Goal: Information Seeking & Learning: Learn about a topic

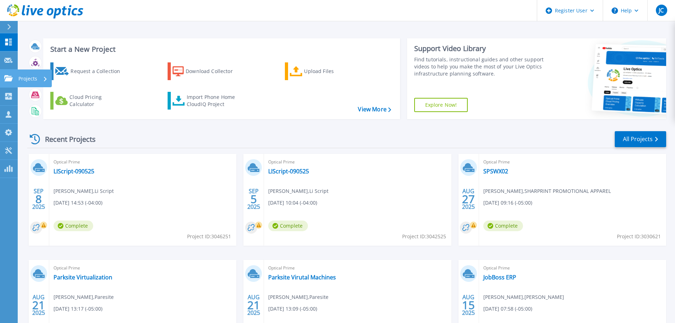
click at [29, 78] on p "Projects" at bounding box center [27, 78] width 19 height 18
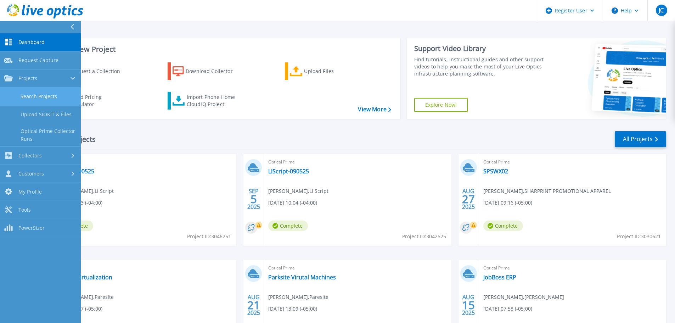
click at [40, 95] on link "Search Projects" at bounding box center [40, 96] width 81 height 18
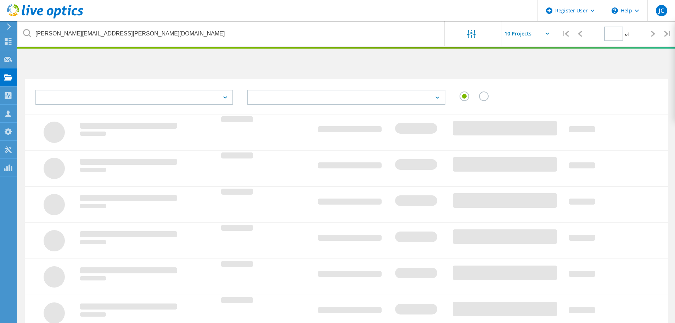
type input "1"
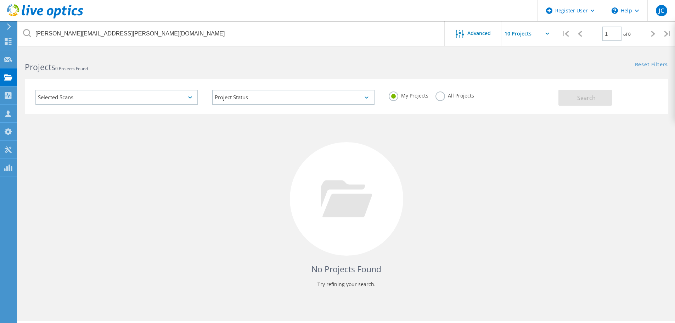
click at [439, 98] on label "All Projects" at bounding box center [454, 94] width 39 height 7
click at [0, 0] on input "All Projects" at bounding box center [0, 0] width 0 height 0
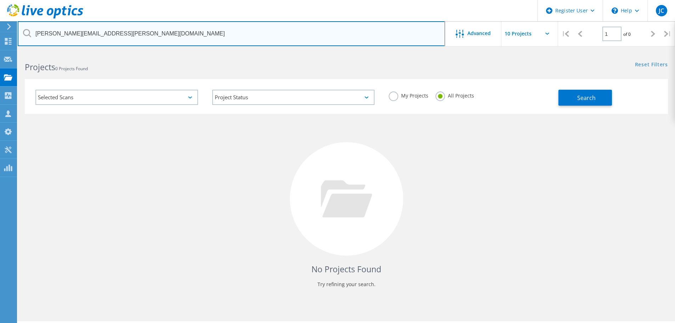
drag, startPoint x: 124, startPoint y: 33, endPoint x: 19, endPoint y: 31, distance: 104.8
click at [19, 31] on input "warren.gatrel@verity-it.com" at bounding box center [231, 33] width 427 height 25
paste input "david.geddie@empirics"
type input "[PERSON_NAME][EMAIL_ADDRESS][PERSON_NAME][DOMAIN_NAME]"
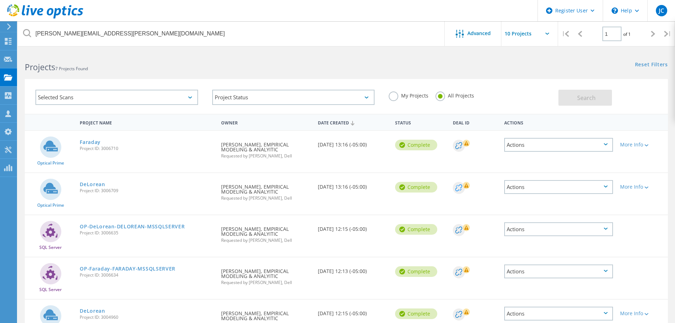
click at [458, 189] on circle at bounding box center [459, 188] width 12 height 12
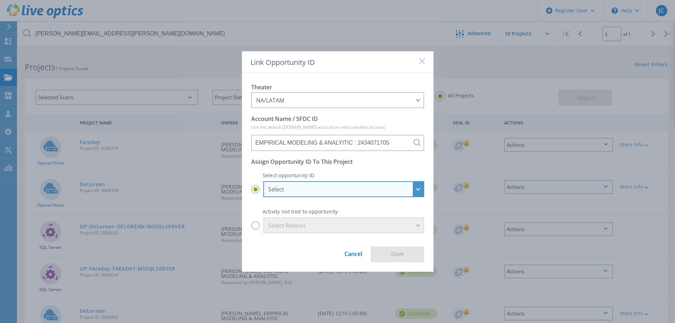
click at [417, 189] on div "Select" at bounding box center [343, 189] width 161 height 16
click at [0, 0] on input "Select Select EMPIRICAL MODELING & ANA - EMA Softech//25387620//NestorBarragan/…" at bounding box center [0, 0] width 0 height 0
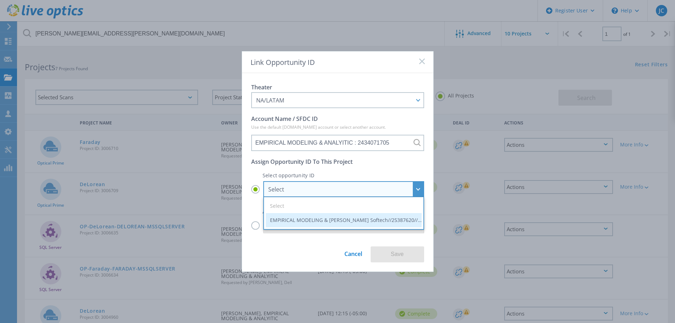
click at [376, 222] on li "EMPIRICAL MODELING & ANA - EMA Softech//25387620//NestorBarragan//TSR Chamblee …" at bounding box center [344, 220] width 156 height 14
click at [0, 0] on input "Select Select EMPIRICAL MODELING & ANA - EMA Softech//25387620//NestorBarragan/…" at bounding box center [0, 0] width 0 height 0
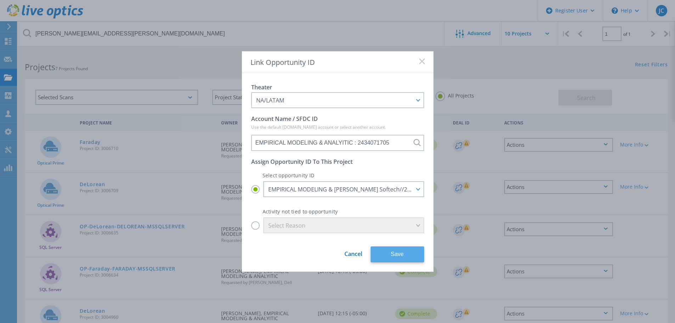
click at [399, 255] on button "Save" at bounding box center [396, 254] width 53 height 16
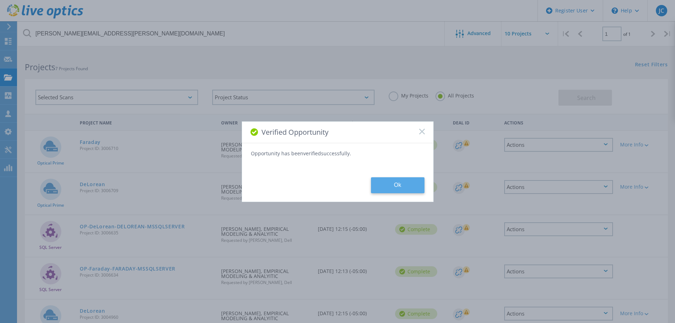
click at [399, 189] on button "Ok" at bounding box center [397, 185] width 53 height 16
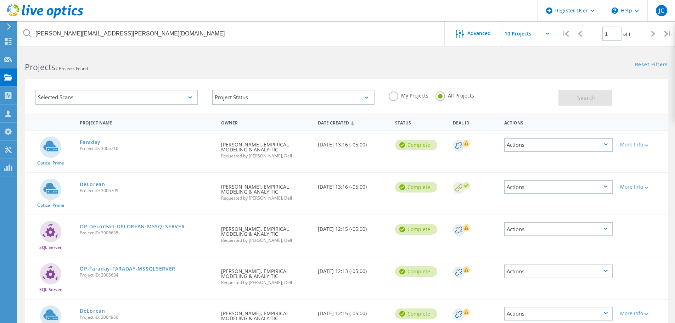
click at [459, 147] on icon at bounding box center [458, 145] width 7 height 7
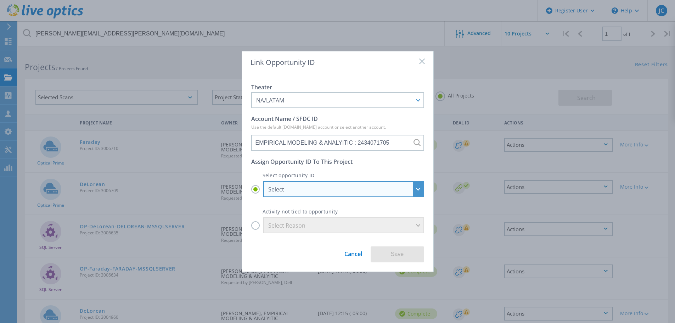
click at [421, 187] on div "Select" at bounding box center [343, 189] width 161 height 16
click at [0, 0] on input "Select Select EMPIRICAL MODELING & ANA - EMA Softech//25387620//NestorBarragan/…" at bounding box center [0, 0] width 0 height 0
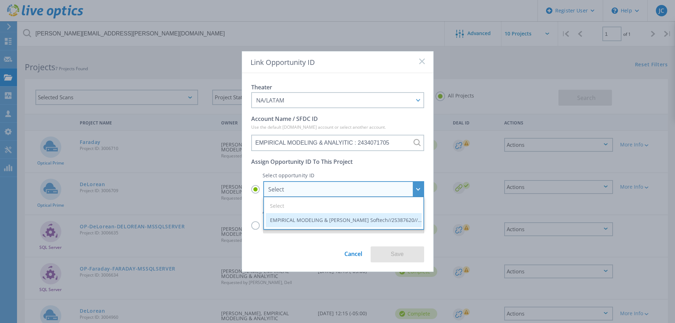
click at [378, 217] on li "EMPIRICAL MODELING & ANA - EMA Softech//25387620//NestorBarragan//TSR Chamblee …" at bounding box center [344, 220] width 156 height 14
click at [0, 0] on input "Select Select EMPIRICAL MODELING & ANA - EMA Softech//25387620//NestorBarragan/…" at bounding box center [0, 0] width 0 height 0
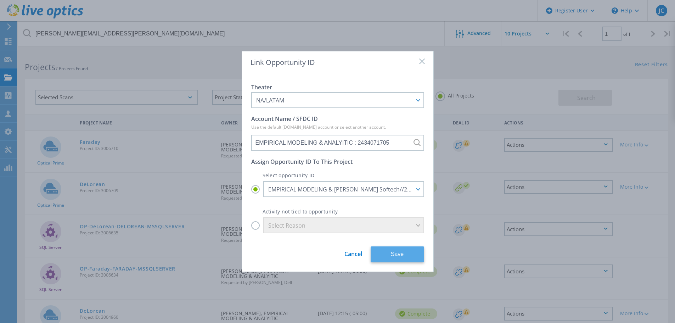
click at [400, 252] on button "Save" at bounding box center [396, 254] width 53 height 16
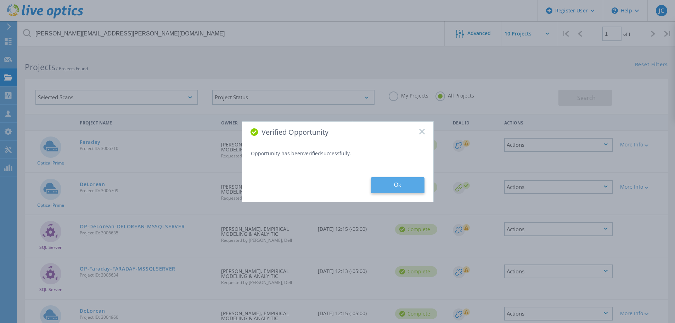
click at [397, 183] on button "Ok" at bounding box center [397, 185] width 53 height 16
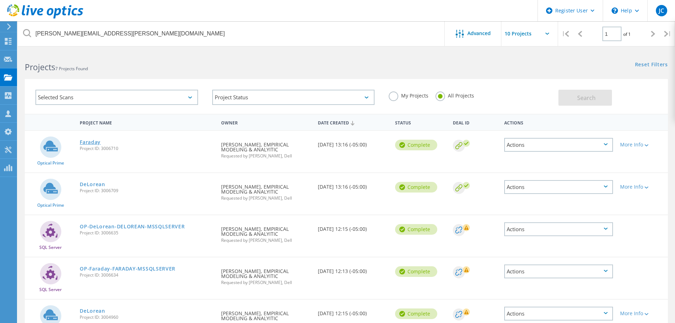
click at [89, 143] on link "Faraday" at bounding box center [90, 142] width 21 height 5
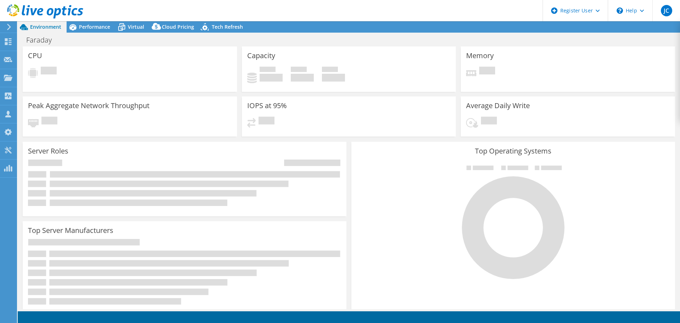
select select "USD"
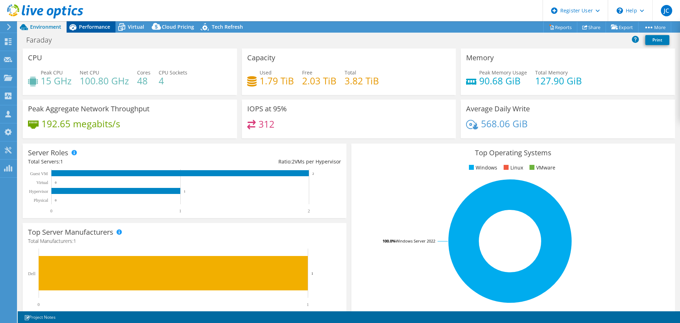
click at [93, 28] on span "Performance" at bounding box center [94, 26] width 31 height 7
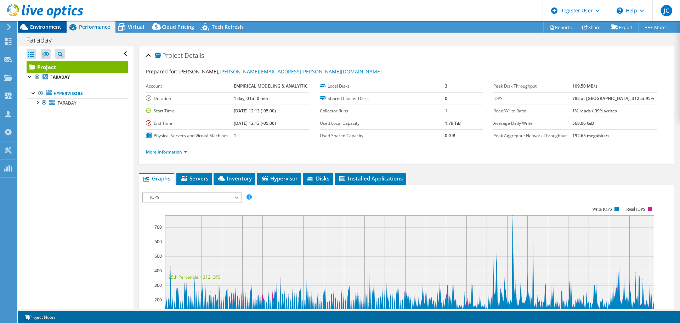
click at [49, 28] on span "Environment" at bounding box center [45, 26] width 31 height 7
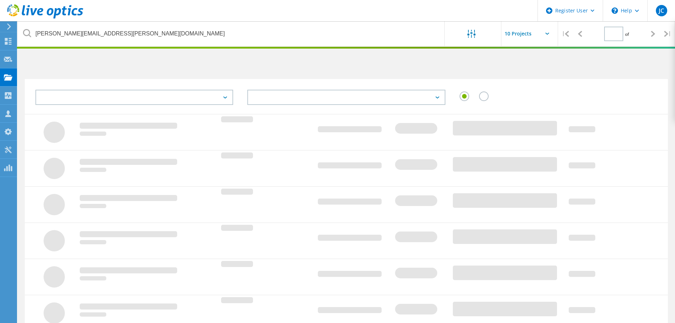
type input "1"
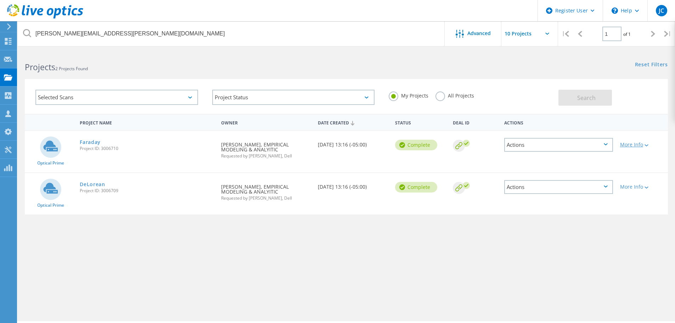
click at [648, 143] on div at bounding box center [645, 145] width 5 height 4
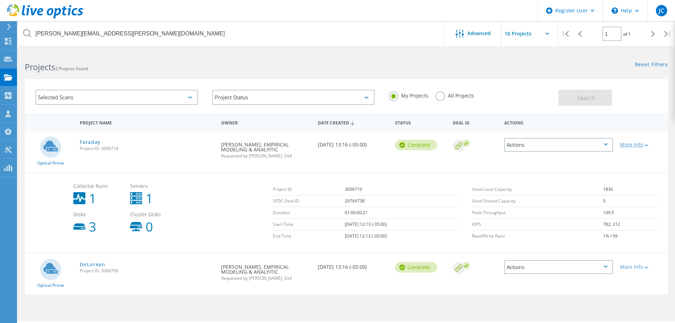
click at [648, 143] on div at bounding box center [645, 145] width 5 height 4
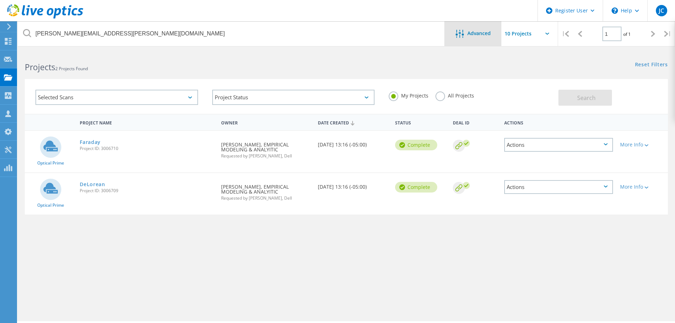
click at [471, 41] on div "Advanced" at bounding box center [472, 33] width 57 height 25
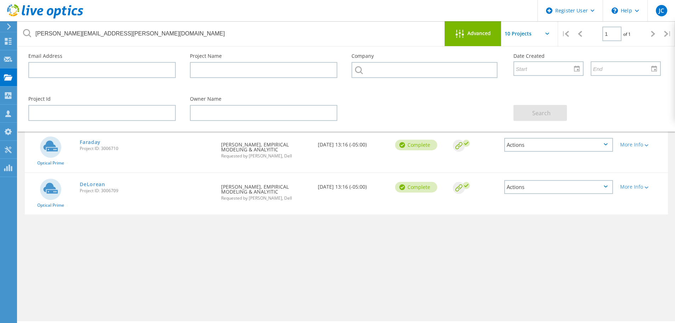
click at [471, 41] on div "Advanced" at bounding box center [472, 33] width 57 height 25
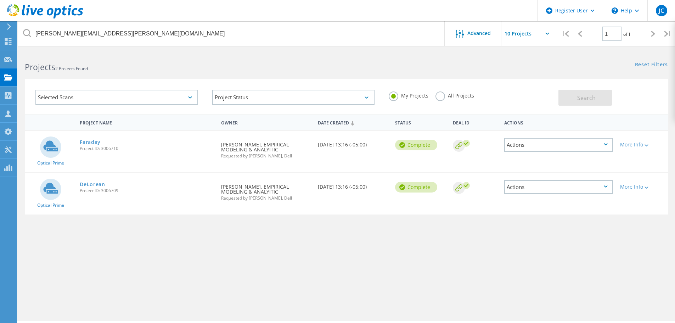
click at [193, 96] on div "Selected Scans" at bounding box center [116, 97] width 163 height 15
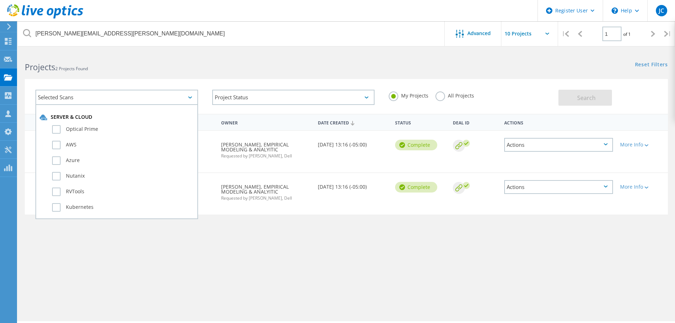
click at [193, 96] on div "Selected Scans" at bounding box center [116, 97] width 163 height 15
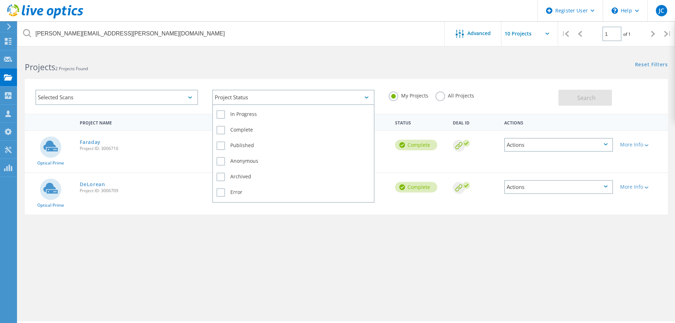
click at [369, 97] on div "Project Status" at bounding box center [293, 97] width 163 height 15
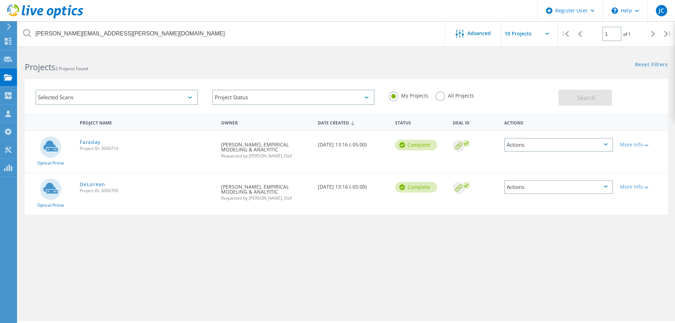
click at [456, 146] on icon at bounding box center [458, 145] width 7 height 7
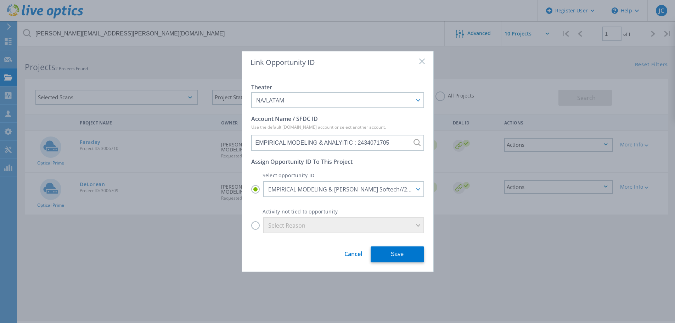
click at [354, 253] on link "Cancel" at bounding box center [353, 250] width 18 height 13
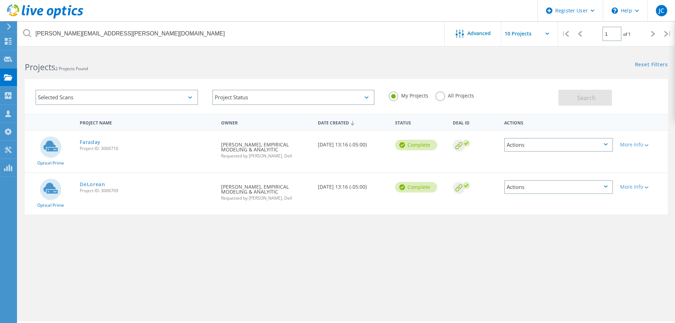
drag, startPoint x: 50, startPoint y: 149, endPoint x: 195, endPoint y: 209, distance: 157.0
click at [195, 209] on div "Optical Prime DeLorean Project ID: 3006709 Requested By DAVID GEDDIE, EMPIRICAL…" at bounding box center [346, 193] width 643 height 41
click at [24, 78] on div "Projects" at bounding box center [33, 77] width 27 height 5
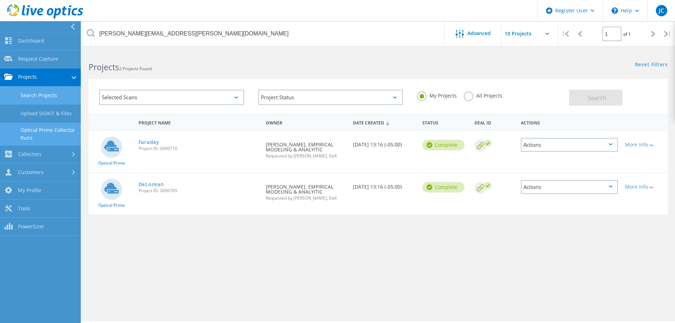
click at [47, 129] on link "Optical Prime Collector Runs" at bounding box center [40, 134] width 81 height 23
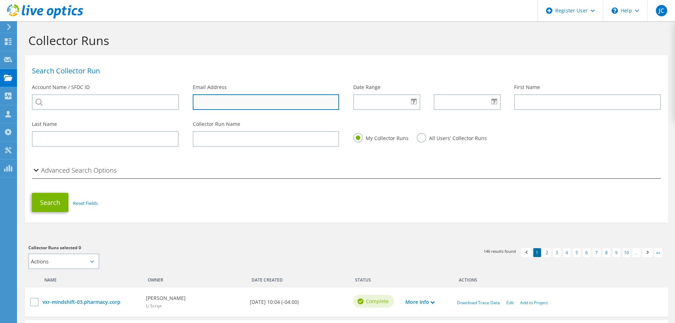
click at [209, 101] on input "text" at bounding box center [266, 102] width 147 height 16
paste input "[PERSON_NAME][EMAIL_ADDRESS][PERSON_NAME][DOMAIN_NAME]"
type input "[PERSON_NAME][EMAIL_ADDRESS][PERSON_NAME][DOMAIN_NAME]"
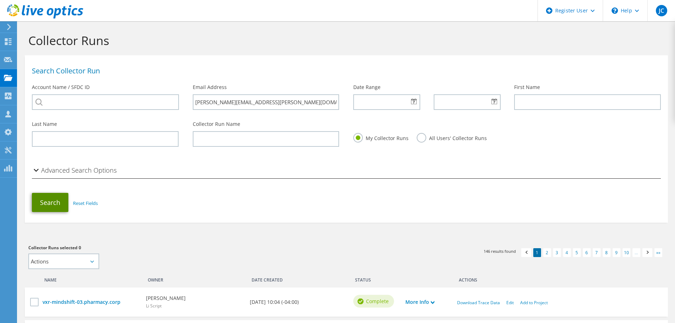
click at [46, 200] on button "Search" at bounding box center [50, 202] width 36 height 19
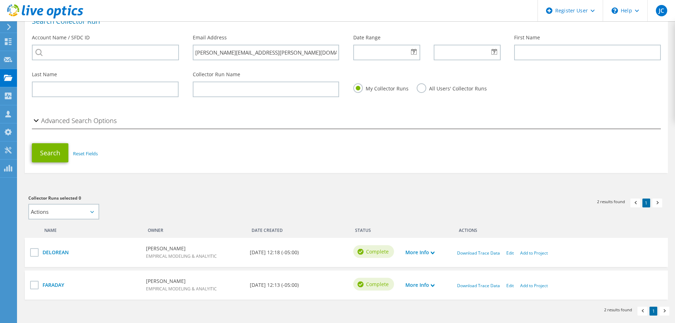
scroll to position [80, 0]
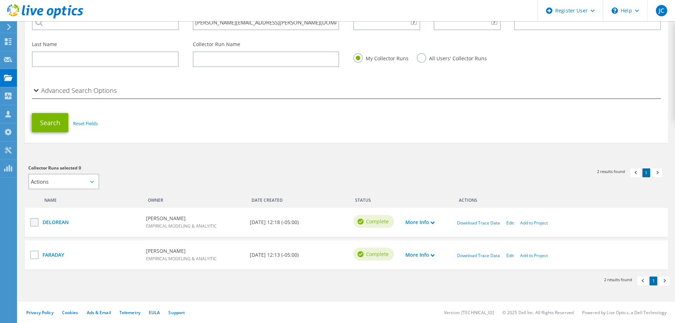
click at [37, 221] on label at bounding box center [35, 222] width 10 height 8
click at [0, 0] on input "checkbox" at bounding box center [0, 0] width 0 height 0
click at [34, 257] on label at bounding box center [35, 254] width 10 height 8
click at [0, 0] on input "checkbox" at bounding box center [0, 0] width 0 height 0
click at [92, 183] on icon at bounding box center [92, 182] width 4 height 2
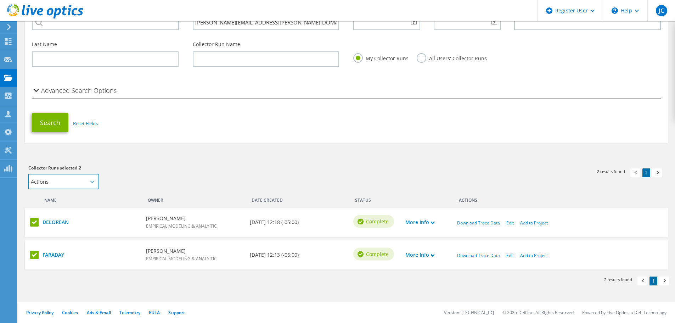
click at [83, 179] on select "Actions Add to new project" at bounding box center [63, 182] width 71 height 16
select select "new_proj"
click at [28, 174] on select "Actions Add to new project" at bounding box center [63, 182] width 71 height 16
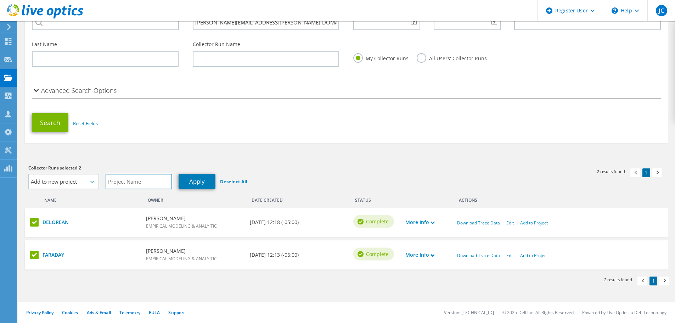
click at [137, 181] on input "text" at bounding box center [139, 182] width 67 height 16
type input "Empirical Modeling"
click at [196, 182] on link "Apply" at bounding box center [196, 181] width 37 height 15
select select "Actions"
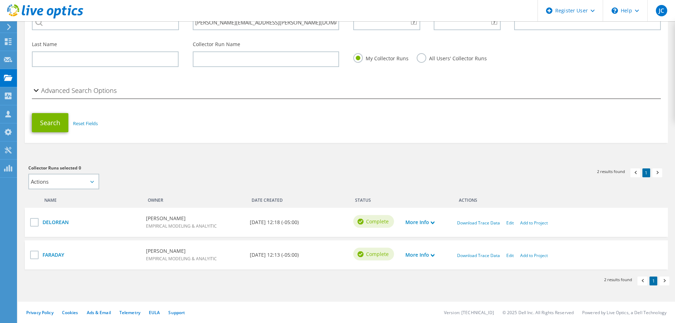
scroll to position [0, 0]
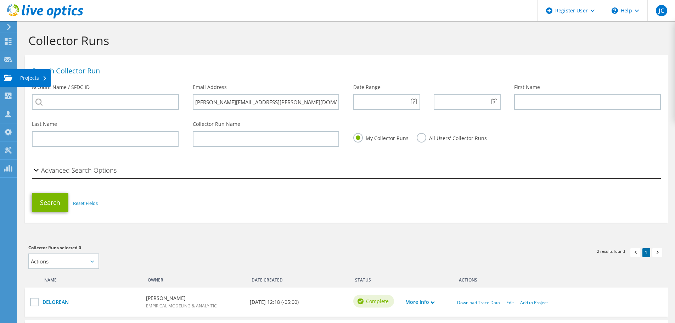
click at [20, 77] on div "Projects" at bounding box center [34, 78] width 34 height 18
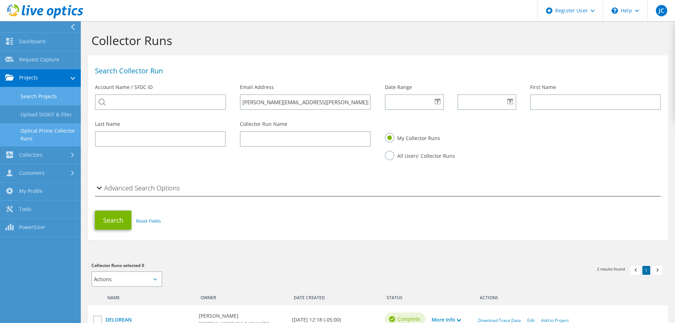
click at [37, 91] on link "Search Projects" at bounding box center [40, 96] width 81 height 18
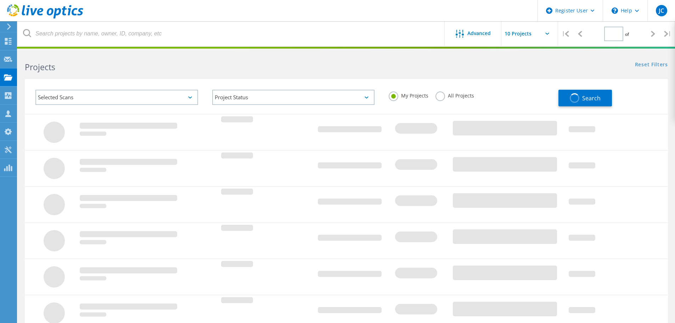
type input "1"
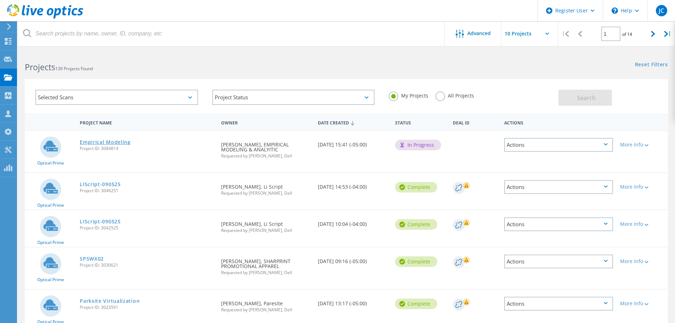
click at [115, 142] on link "Empirical Modeling" at bounding box center [105, 142] width 51 height 5
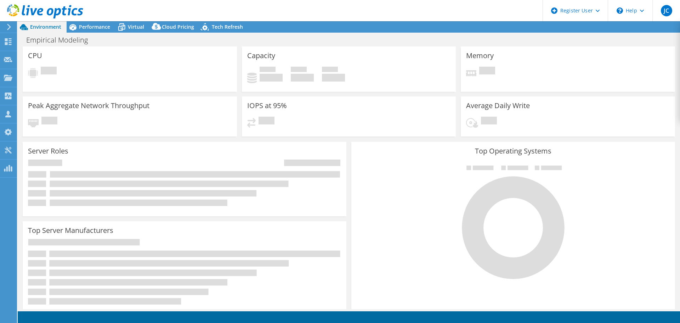
select select "USD"
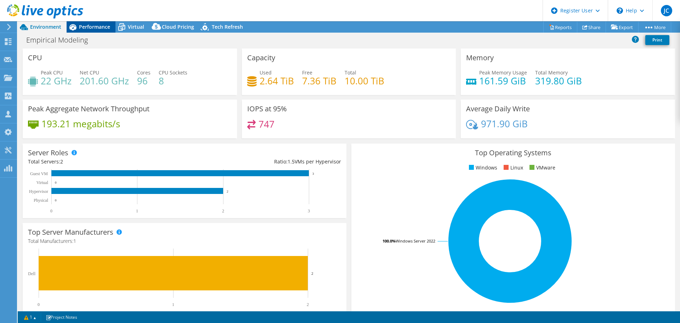
click at [96, 29] on span "Performance" at bounding box center [94, 26] width 31 height 7
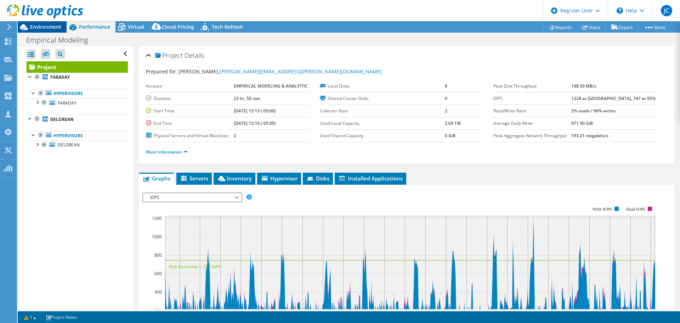
click at [57, 25] on span "Environment" at bounding box center [45, 26] width 31 height 7
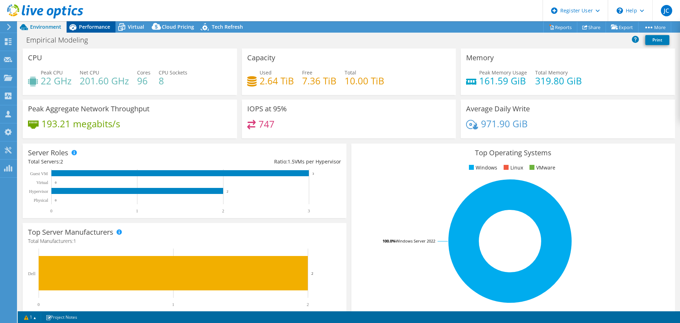
click at [90, 26] on span "Performance" at bounding box center [94, 26] width 31 height 7
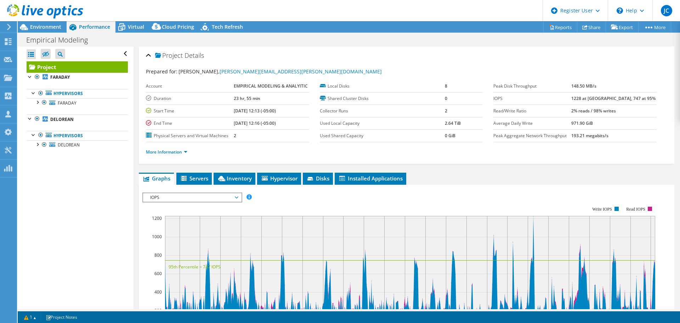
scroll to position [35, 0]
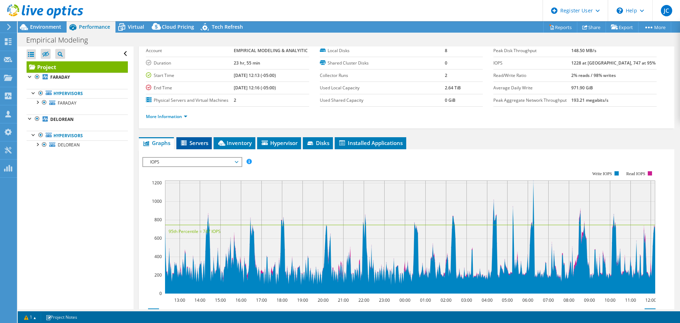
click at [197, 137] on li "Servers" at bounding box center [193, 143] width 35 height 12
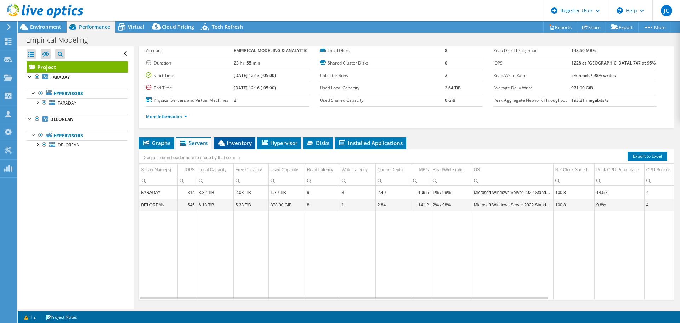
click at [235, 145] on span "Inventory" at bounding box center [234, 142] width 35 height 7
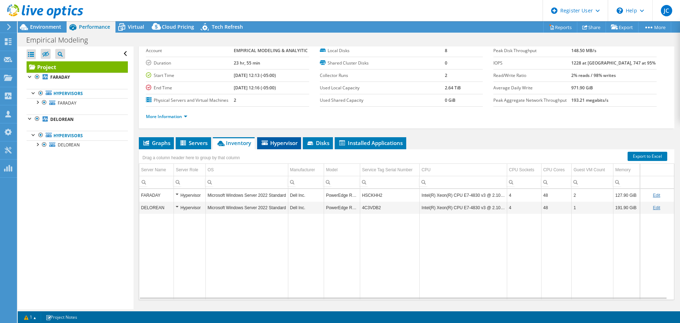
click at [277, 143] on span "Hypervisor" at bounding box center [279, 142] width 37 height 7
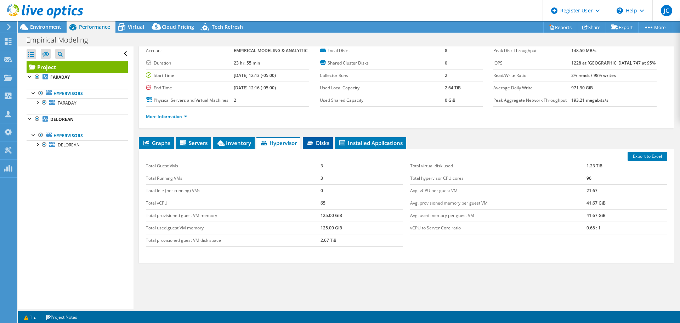
click at [319, 142] on span "Disks" at bounding box center [317, 142] width 23 height 7
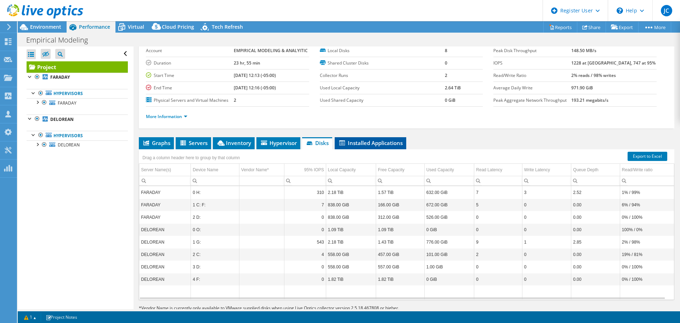
click at [387, 144] on span "Installed Applications" at bounding box center [370, 142] width 64 height 7
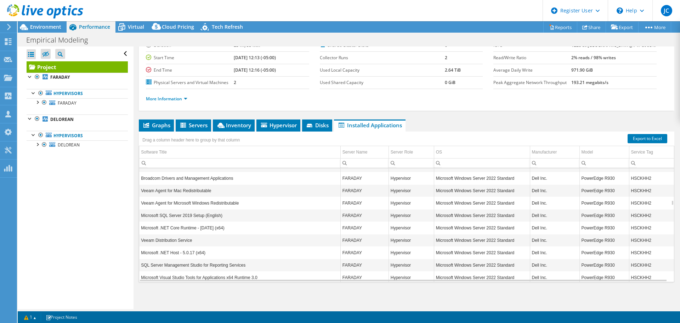
scroll to position [0, 0]
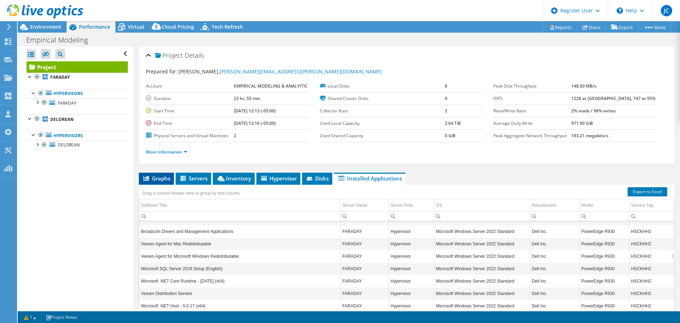
click at [160, 182] on li "Graphs" at bounding box center [156, 178] width 35 height 12
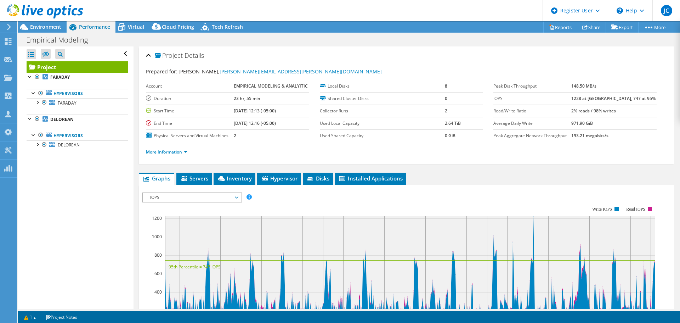
click at [135, 20] on header "JC Dell User [PERSON_NAME] [EMAIL_ADDRESS][PERSON_NAME][DOMAIN_NAME] Dell My Pr…" at bounding box center [340, 10] width 680 height 21
click at [135, 28] on span "Virtual" at bounding box center [136, 26] width 16 height 7
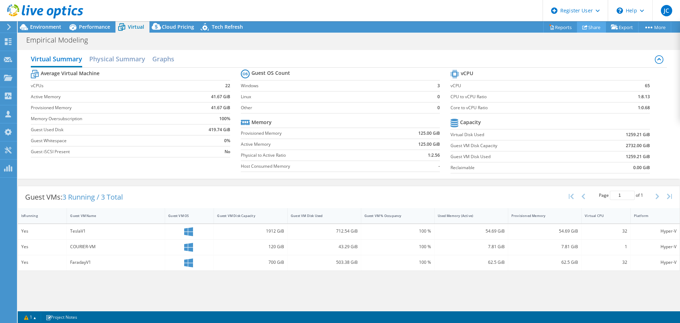
click at [589, 27] on link "Share" at bounding box center [591, 27] width 29 height 11
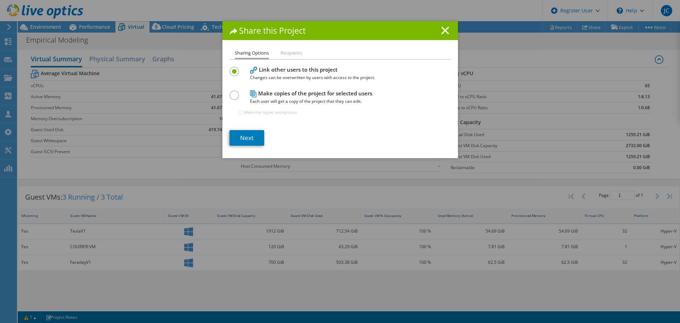
click at [233, 92] on label at bounding box center [235, 91] width 12 height 2
click at [0, 0] on input "radio" at bounding box center [0, 0] width 0 height 0
click at [249, 140] on link "Next" at bounding box center [246, 138] width 35 height 16
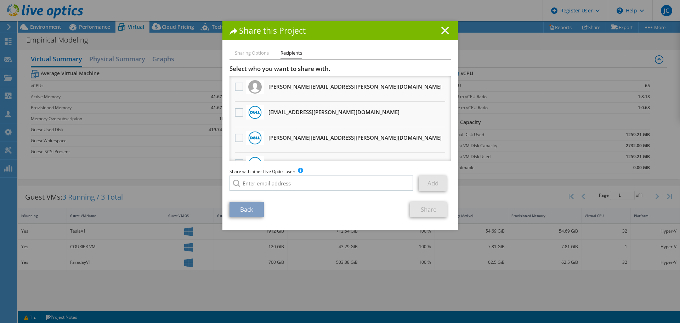
click at [443, 30] on line at bounding box center [445, 30] width 7 height 7
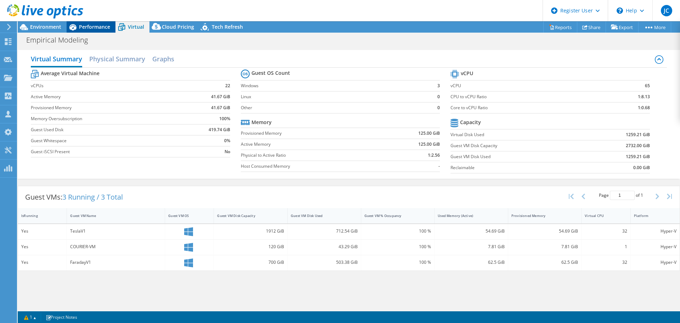
click at [81, 27] on span "Performance" at bounding box center [94, 26] width 31 height 7
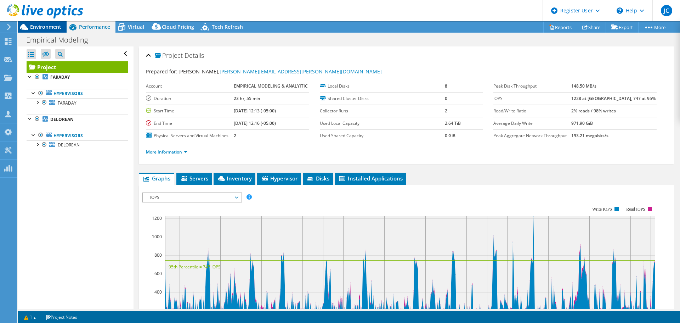
click at [34, 26] on span "Environment" at bounding box center [45, 26] width 31 height 7
